Goal: Navigation & Orientation: Find specific page/section

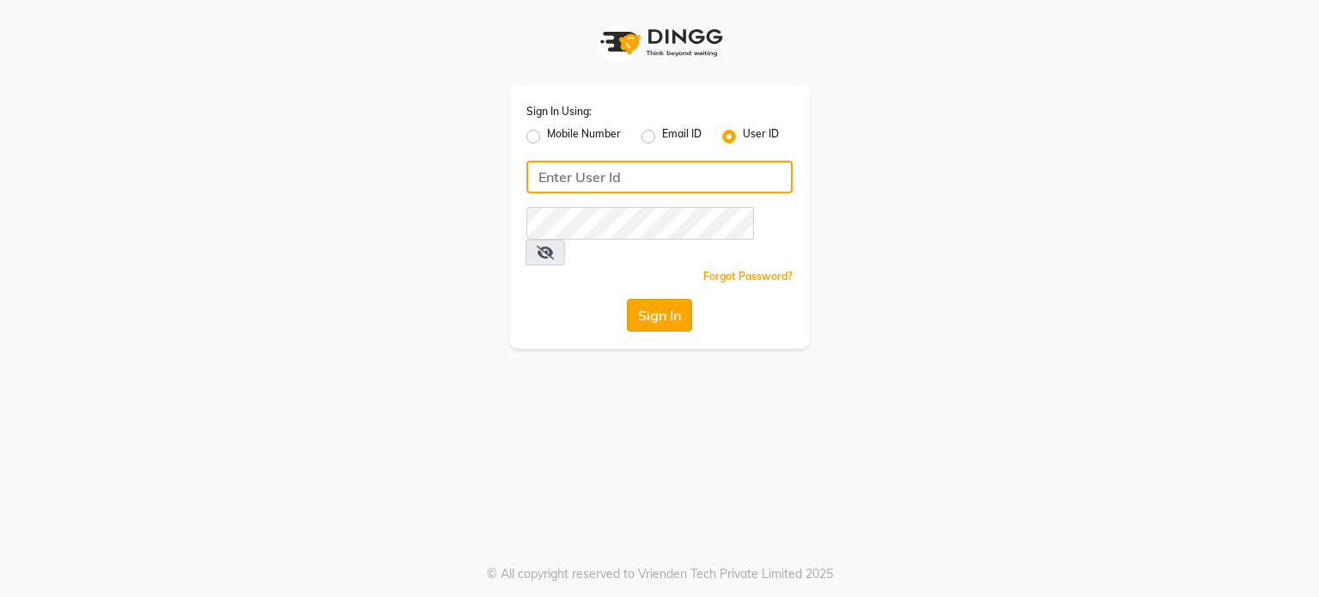
type input "amtoam"
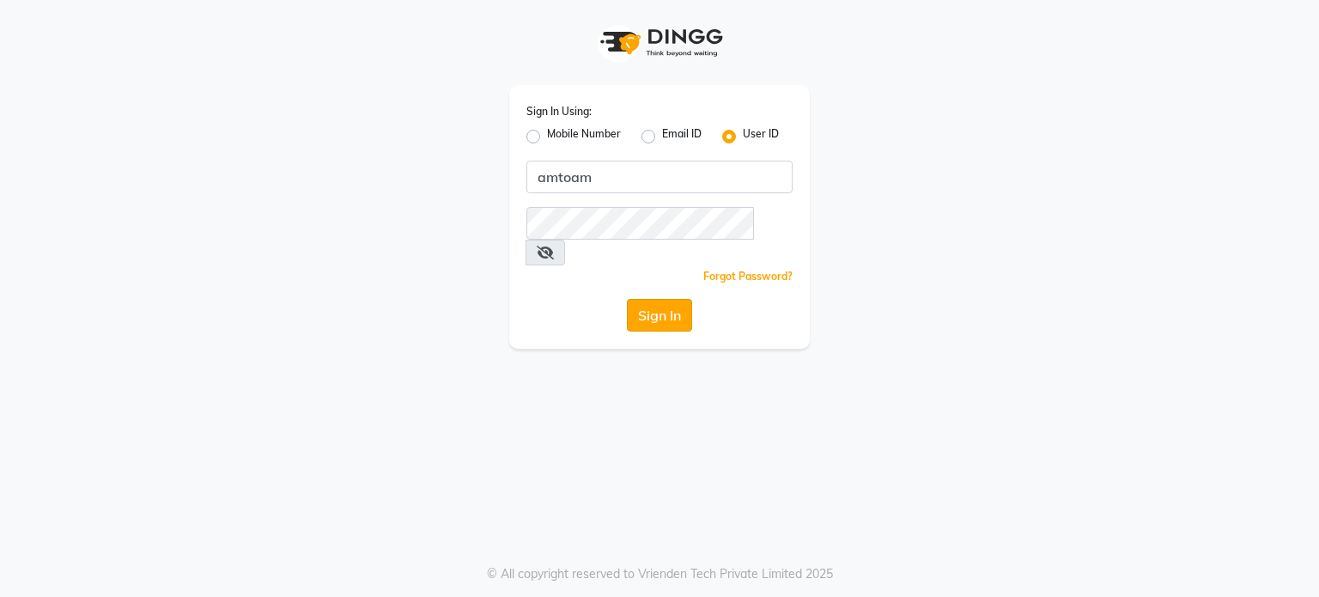
click at [661, 299] on button "Sign In" at bounding box center [659, 315] width 65 height 33
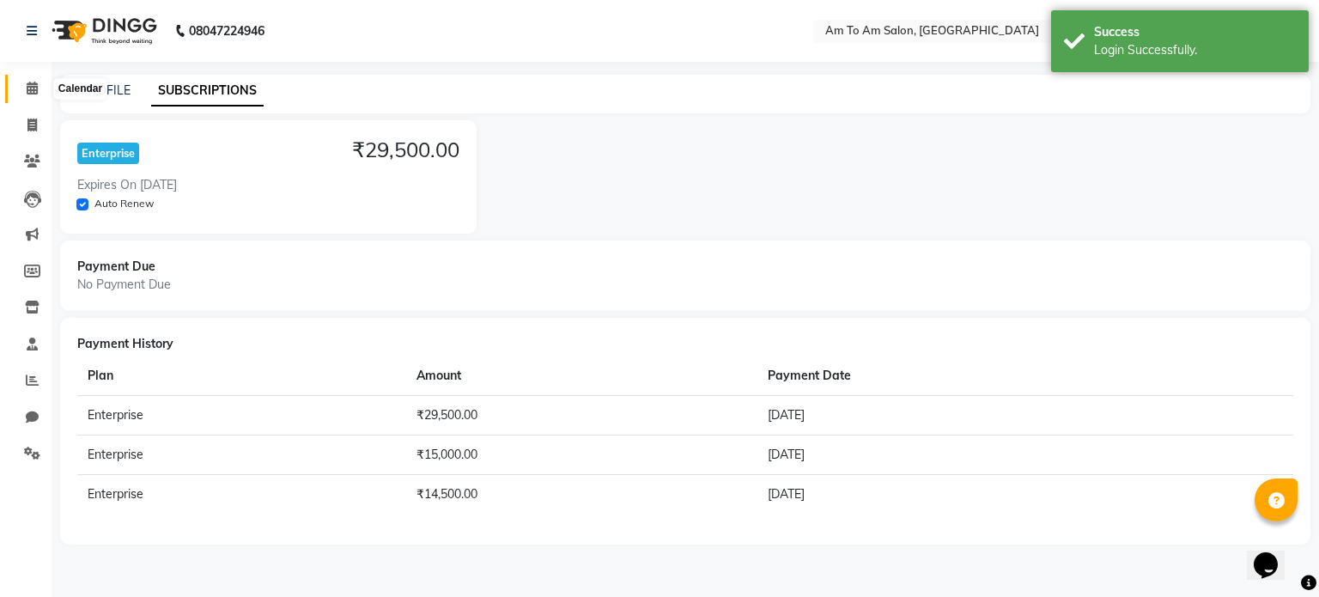
click at [33, 88] on icon at bounding box center [32, 88] width 11 height 13
